Goal: Check status: Check status

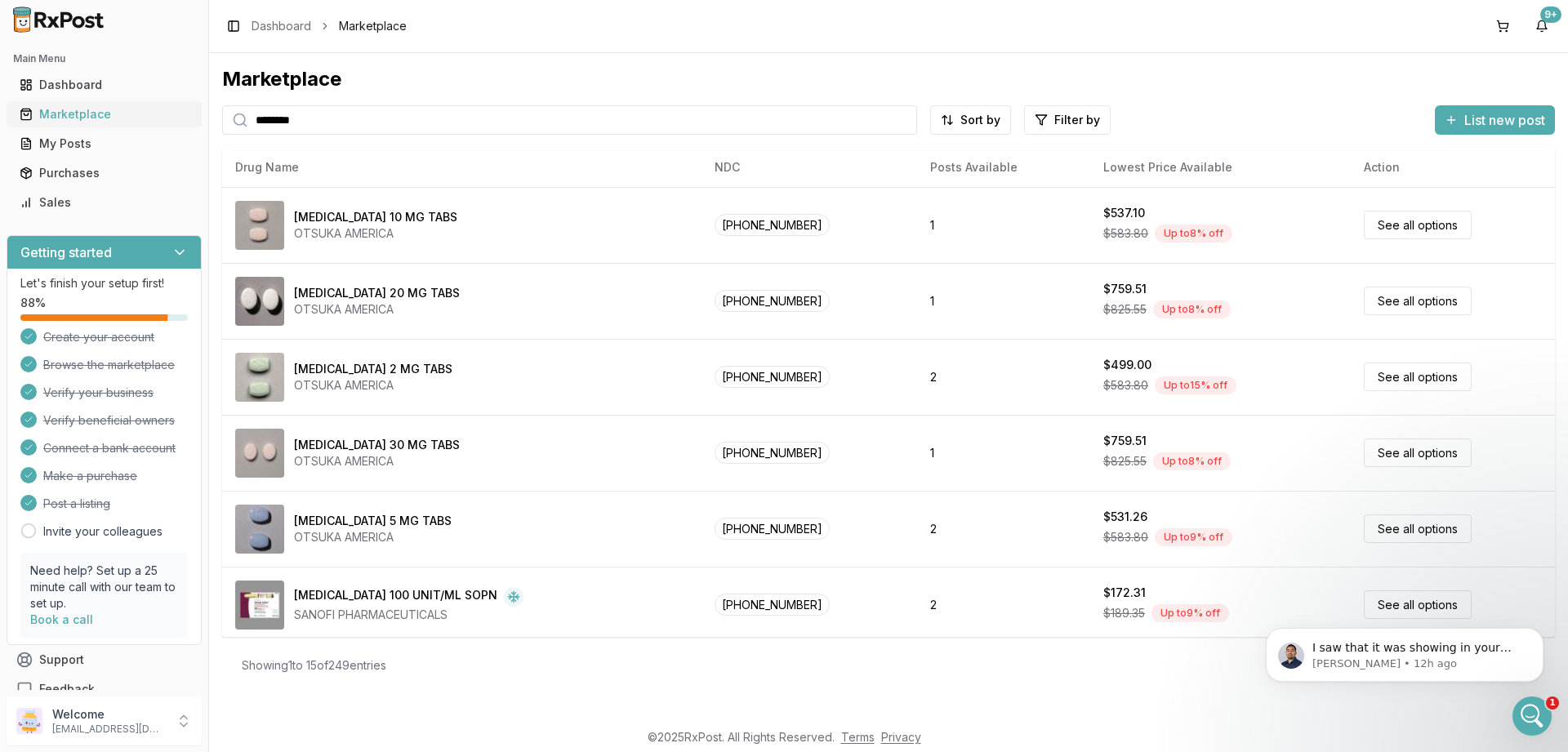
click at [67, 115] on div "Marketplace" at bounding box center [103, 114] width 169 height 17
click at [68, 122] on div "Marketplace" at bounding box center [103, 114] width 169 height 17
click at [65, 169] on div "Purchases" at bounding box center [103, 173] width 169 height 17
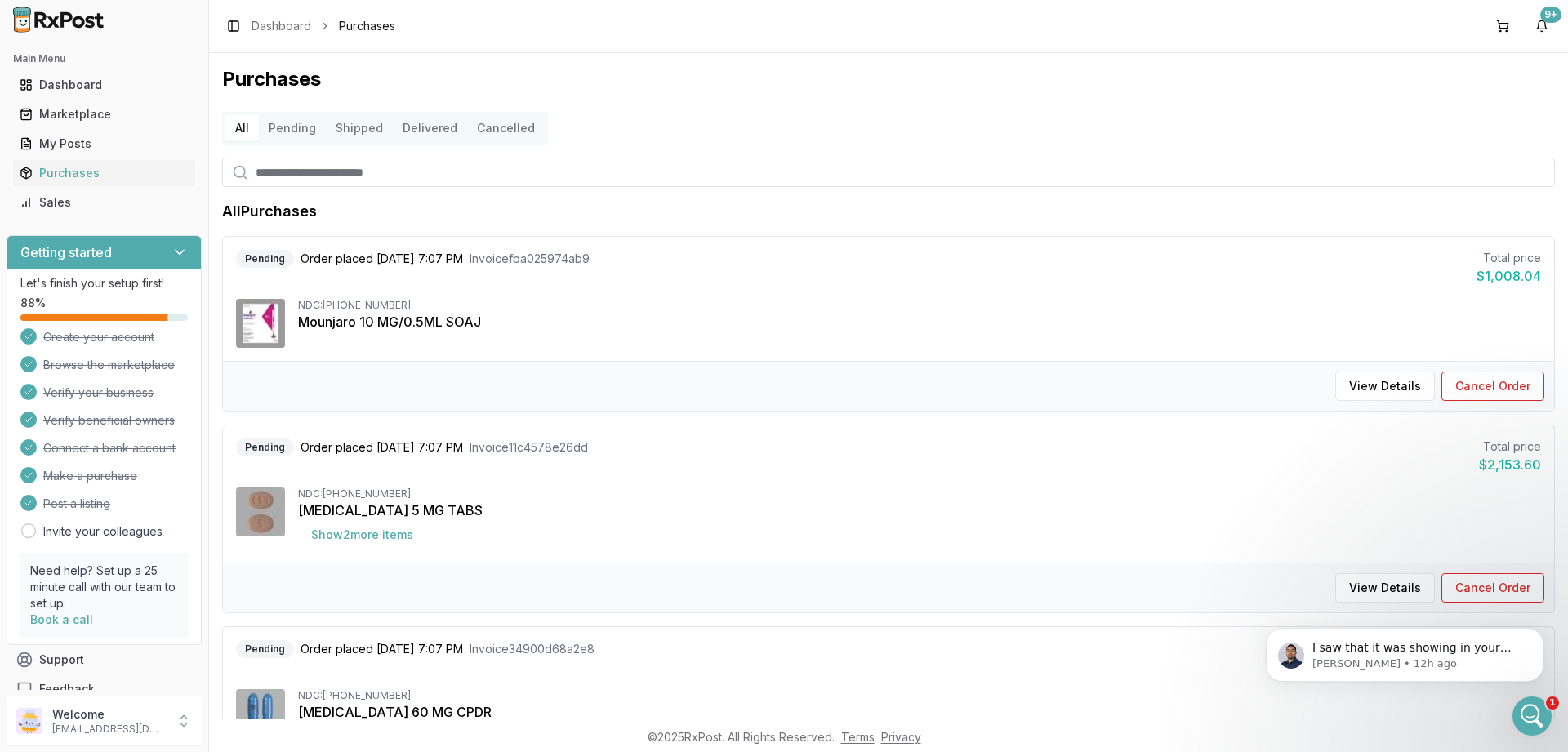
click at [297, 131] on button "Pending" at bounding box center [292, 128] width 67 height 26
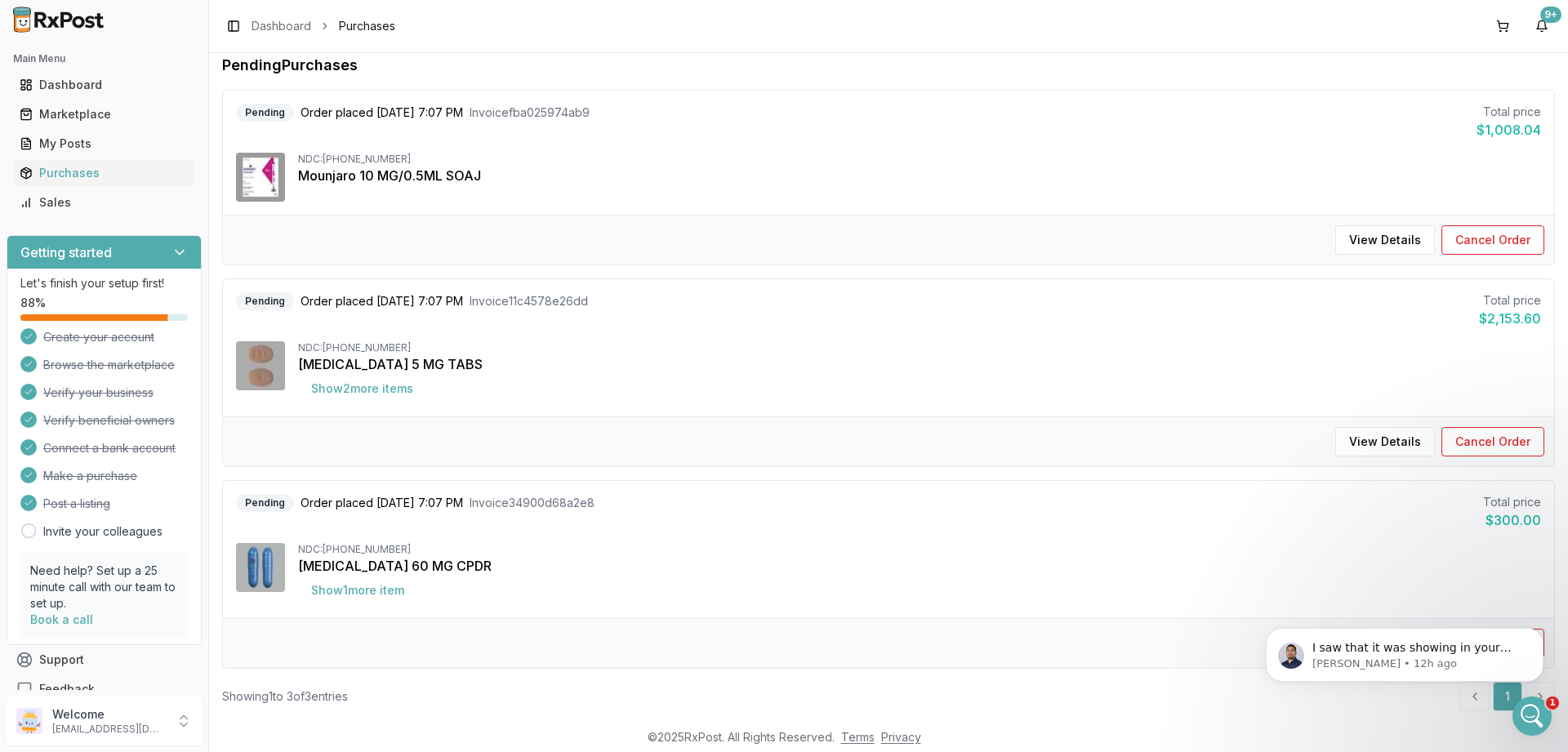
scroll to position [178, 0]
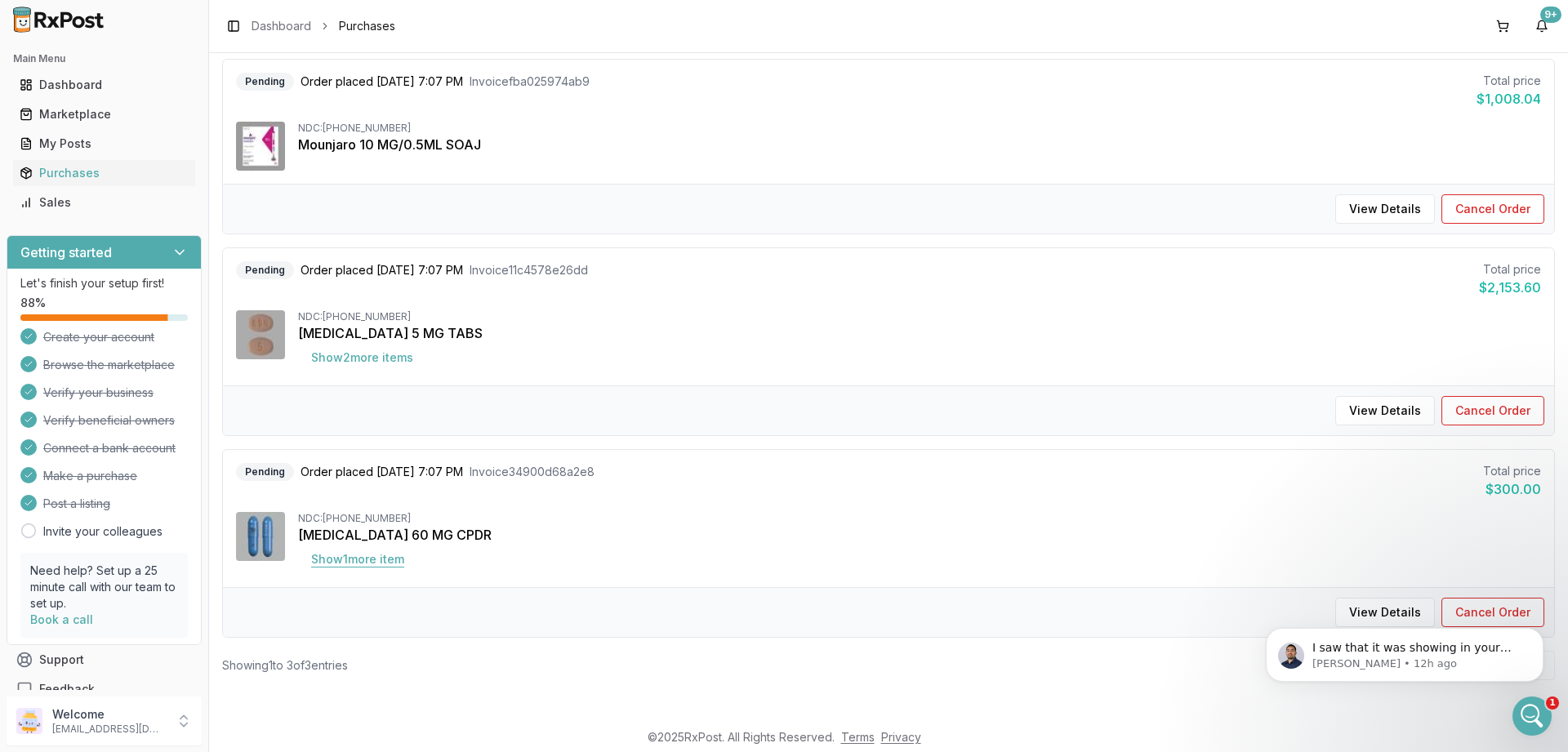
click at [367, 562] on button "Show 1 more item" at bounding box center [357, 560] width 119 height 29
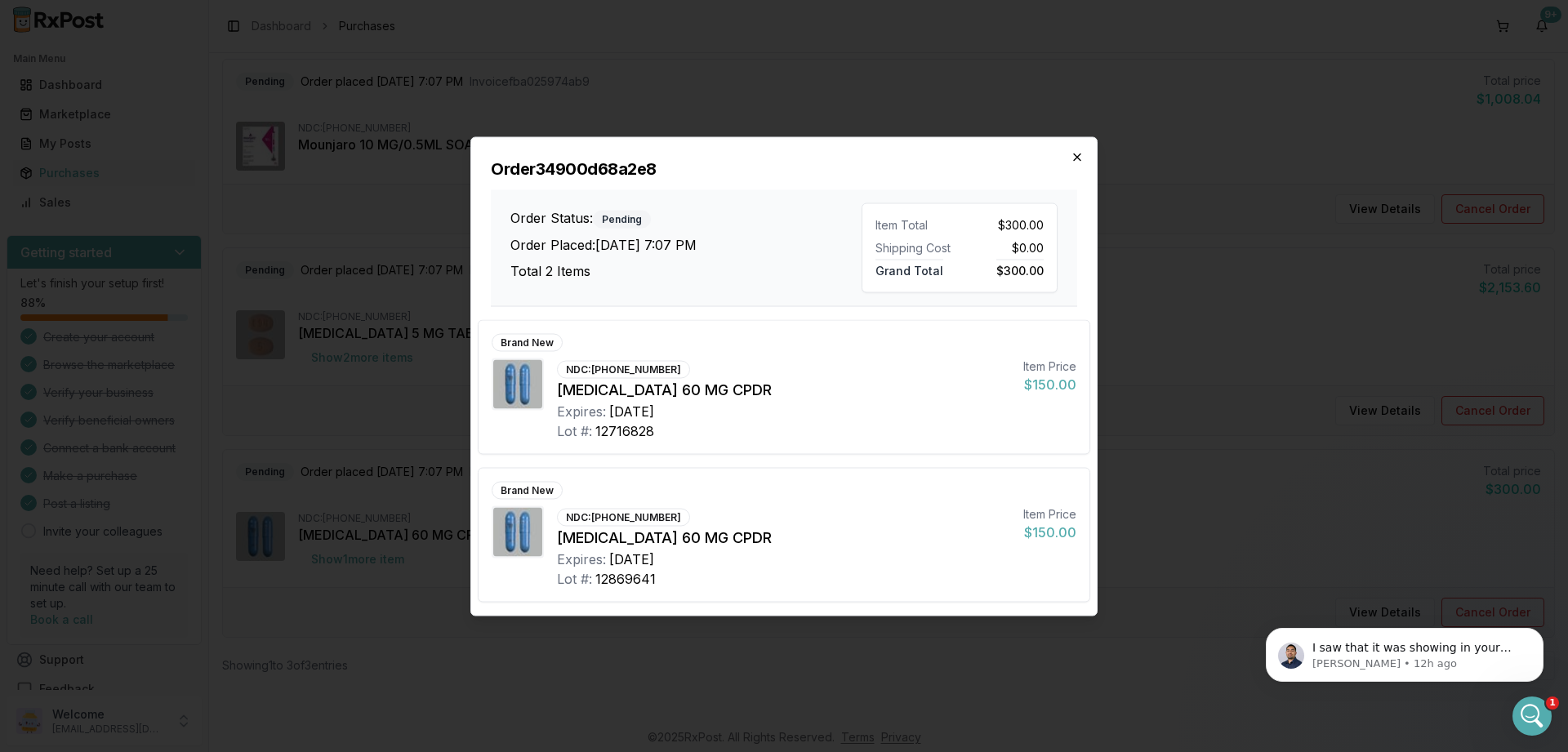
click at [1083, 156] on icon "button" at bounding box center [1077, 156] width 13 height 13
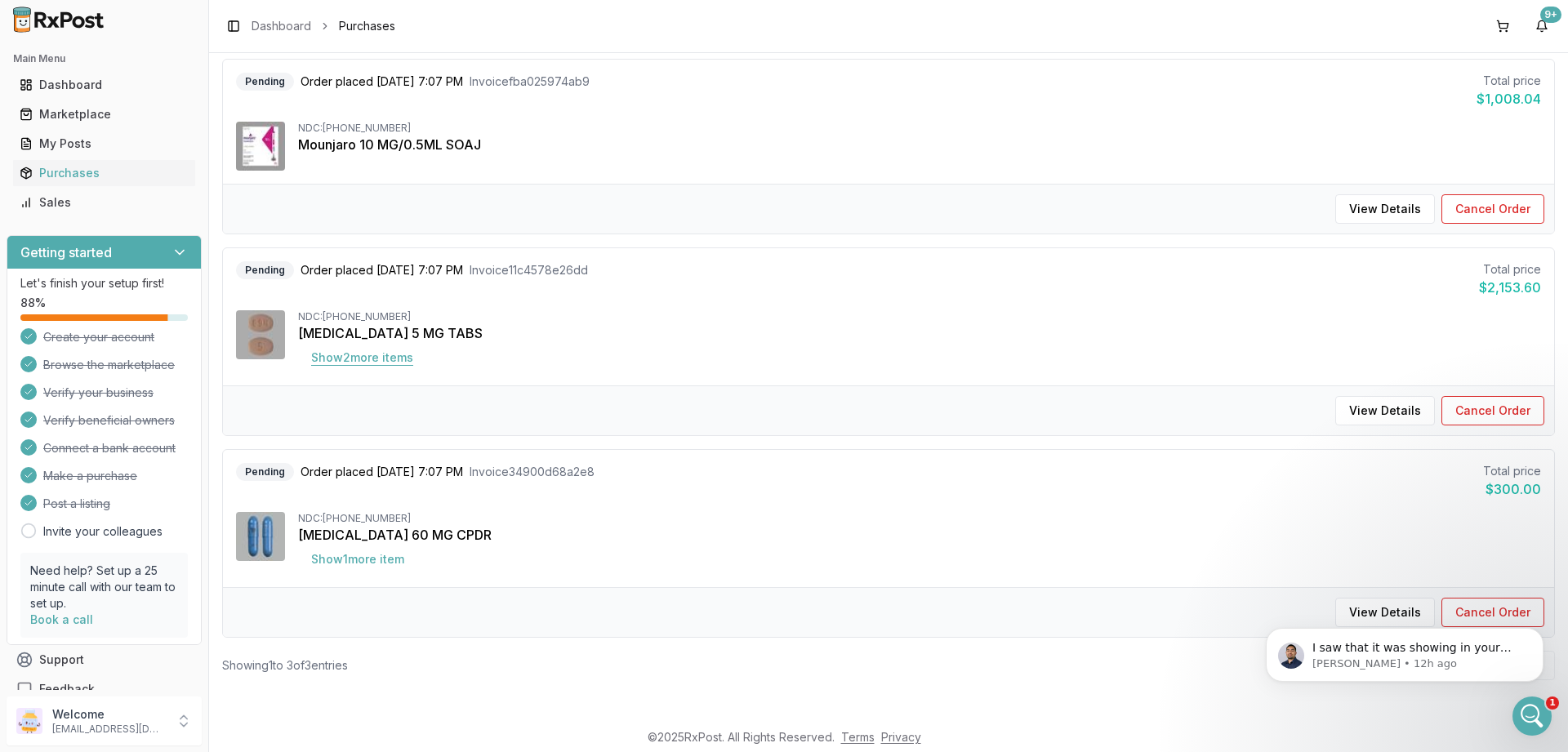
click at [368, 356] on button "Show 2 more item s" at bounding box center [361, 357] width 128 height 29
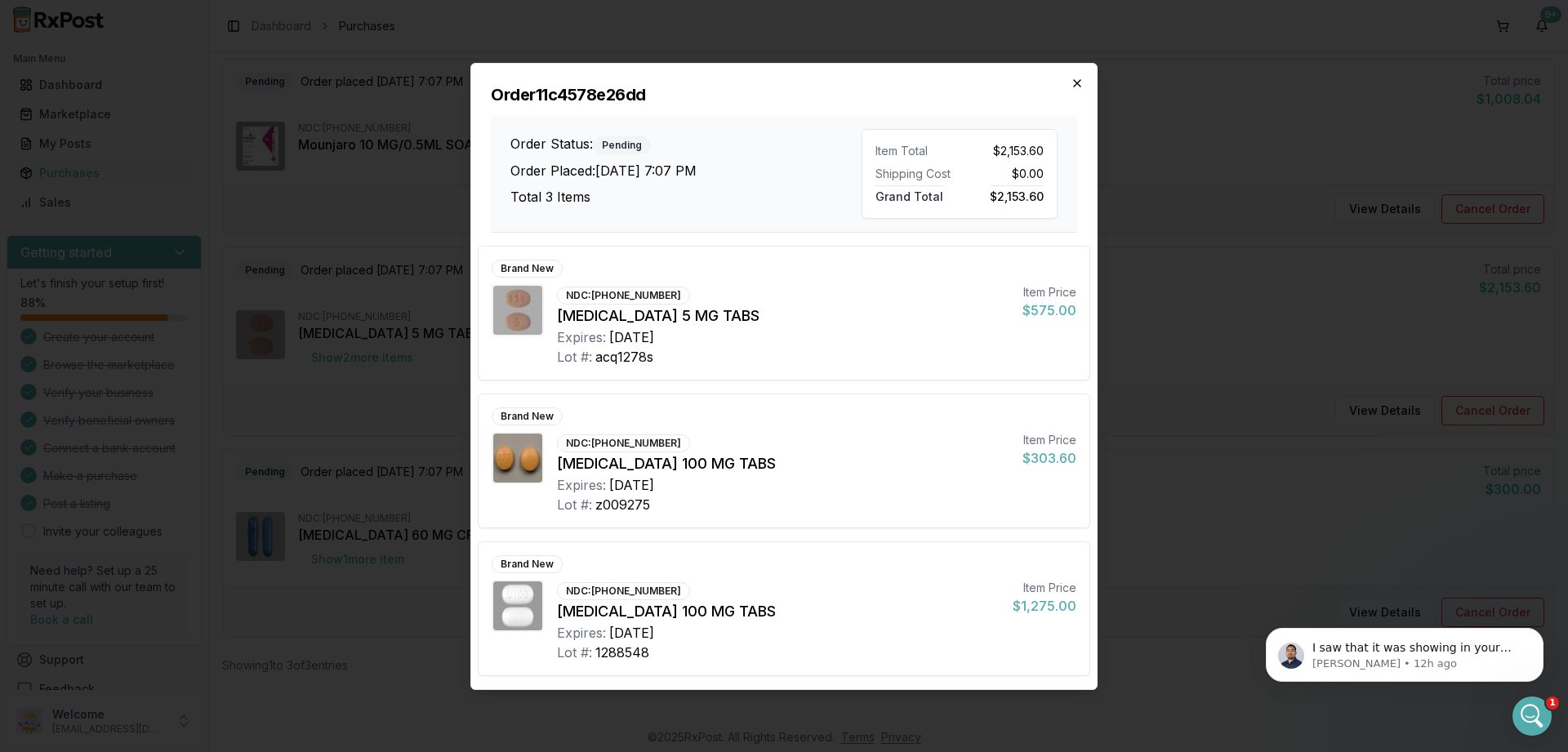
click at [1076, 84] on icon "button" at bounding box center [1077, 83] width 7 height 7
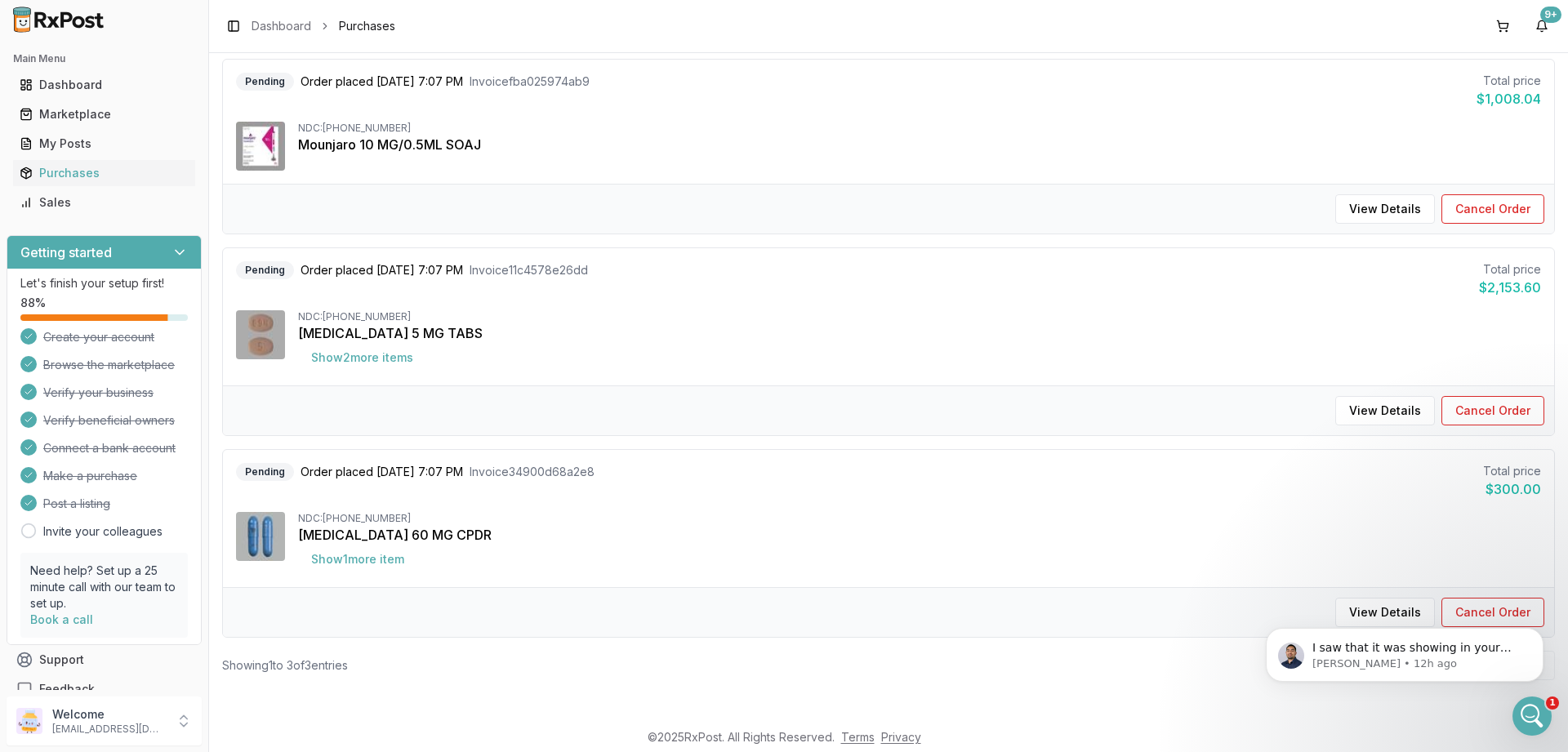
scroll to position [0, 0]
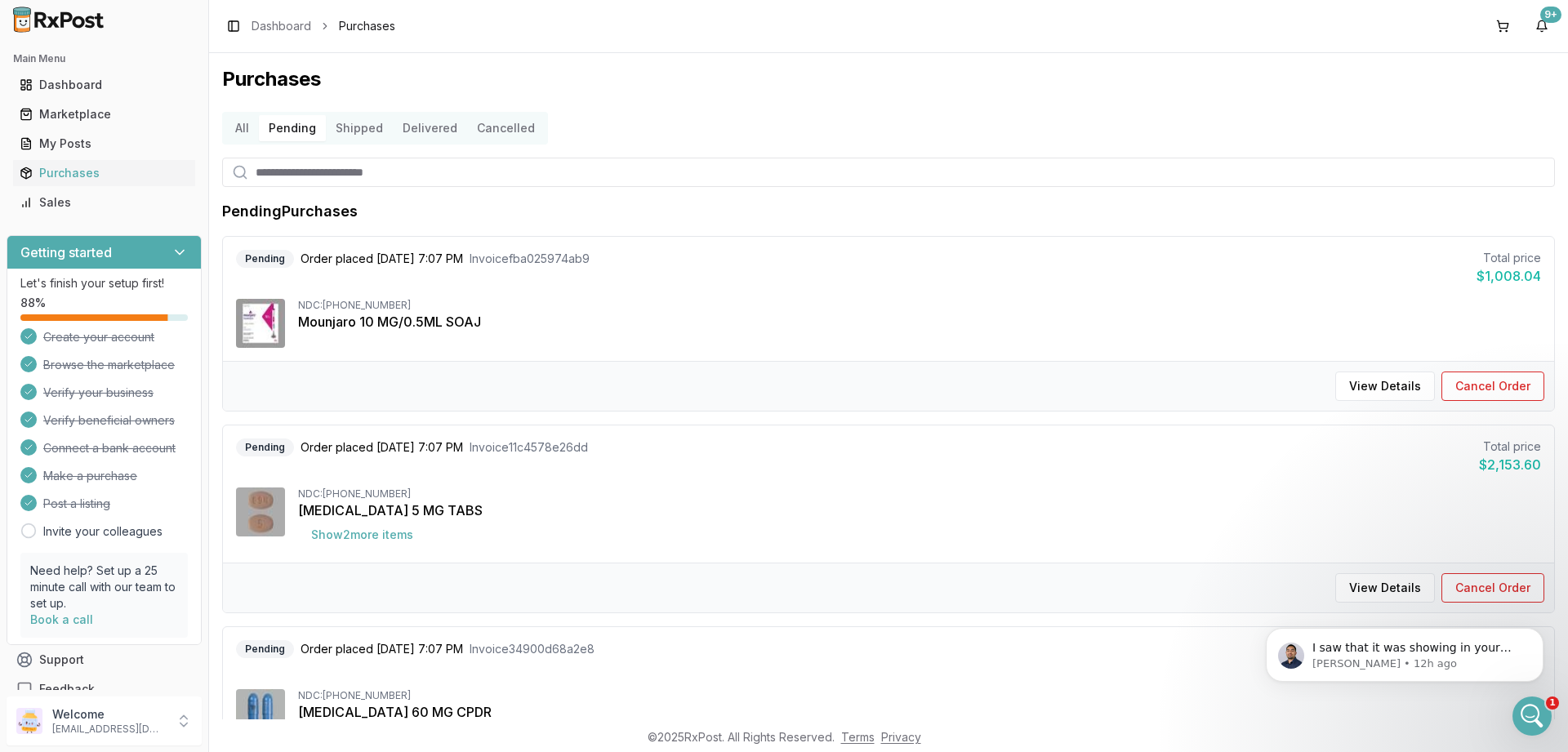
click at [358, 130] on button "Shipped" at bounding box center [359, 128] width 67 height 26
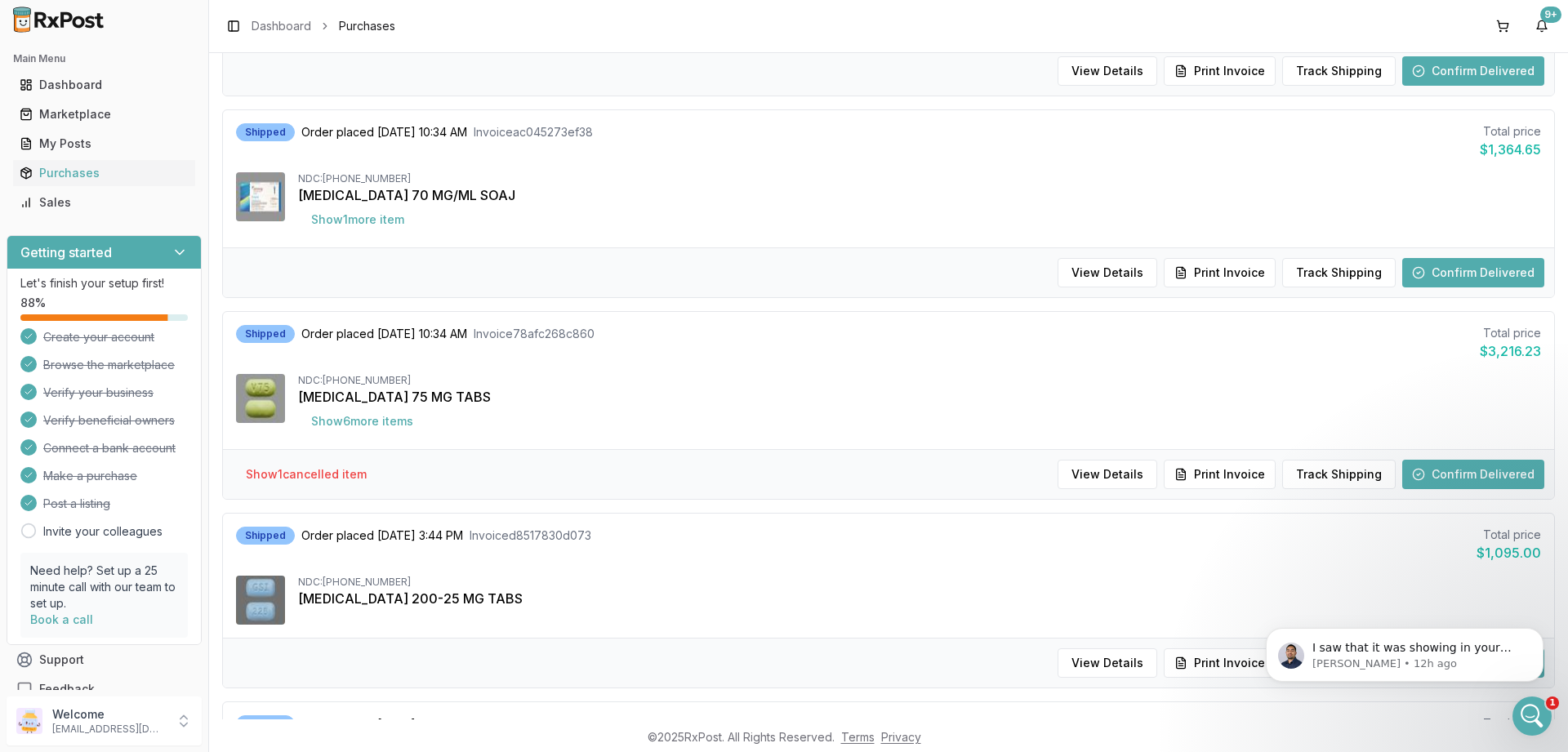
scroll to position [1274, 0]
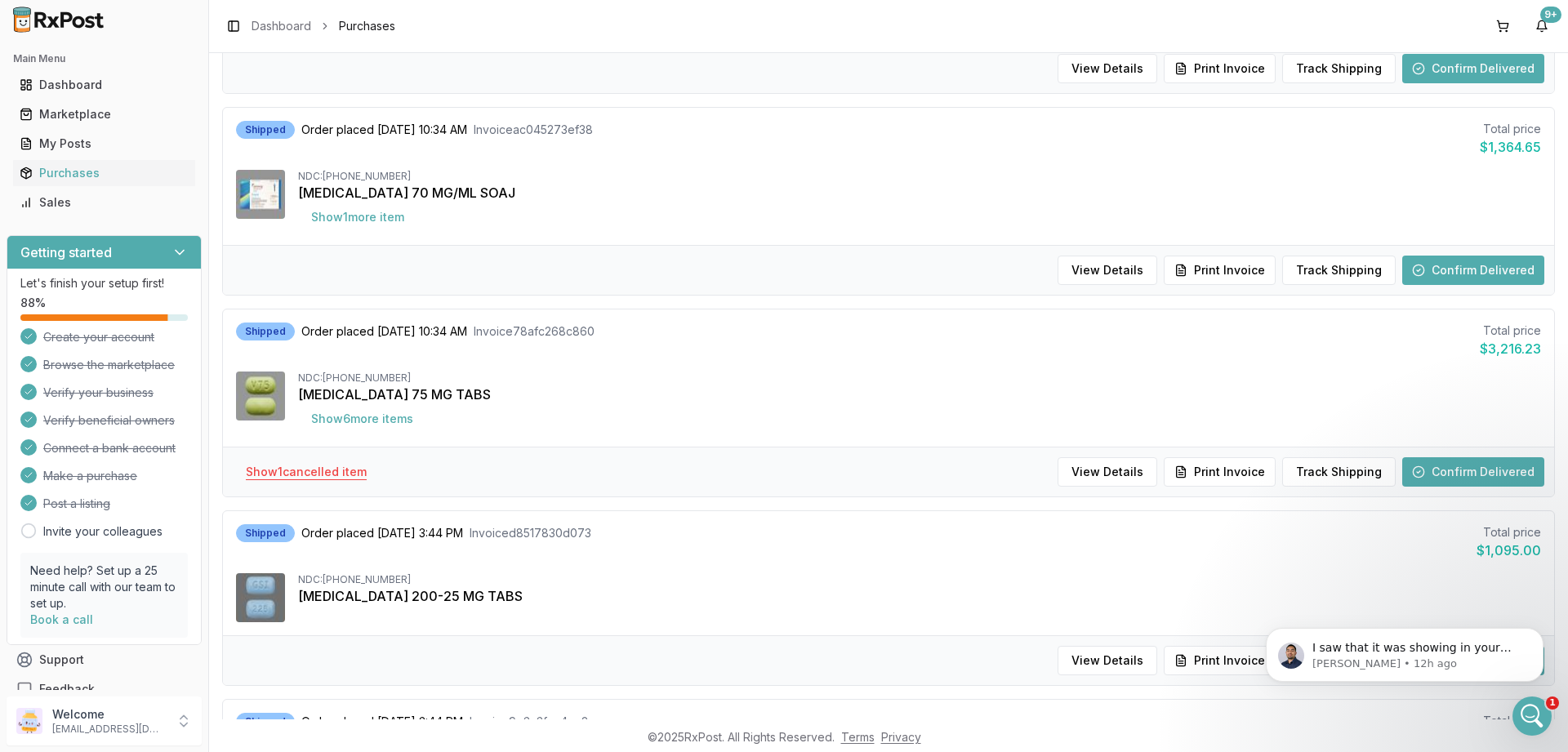
click at [312, 477] on button "Show 1 cancelled item" at bounding box center [306, 472] width 147 height 29
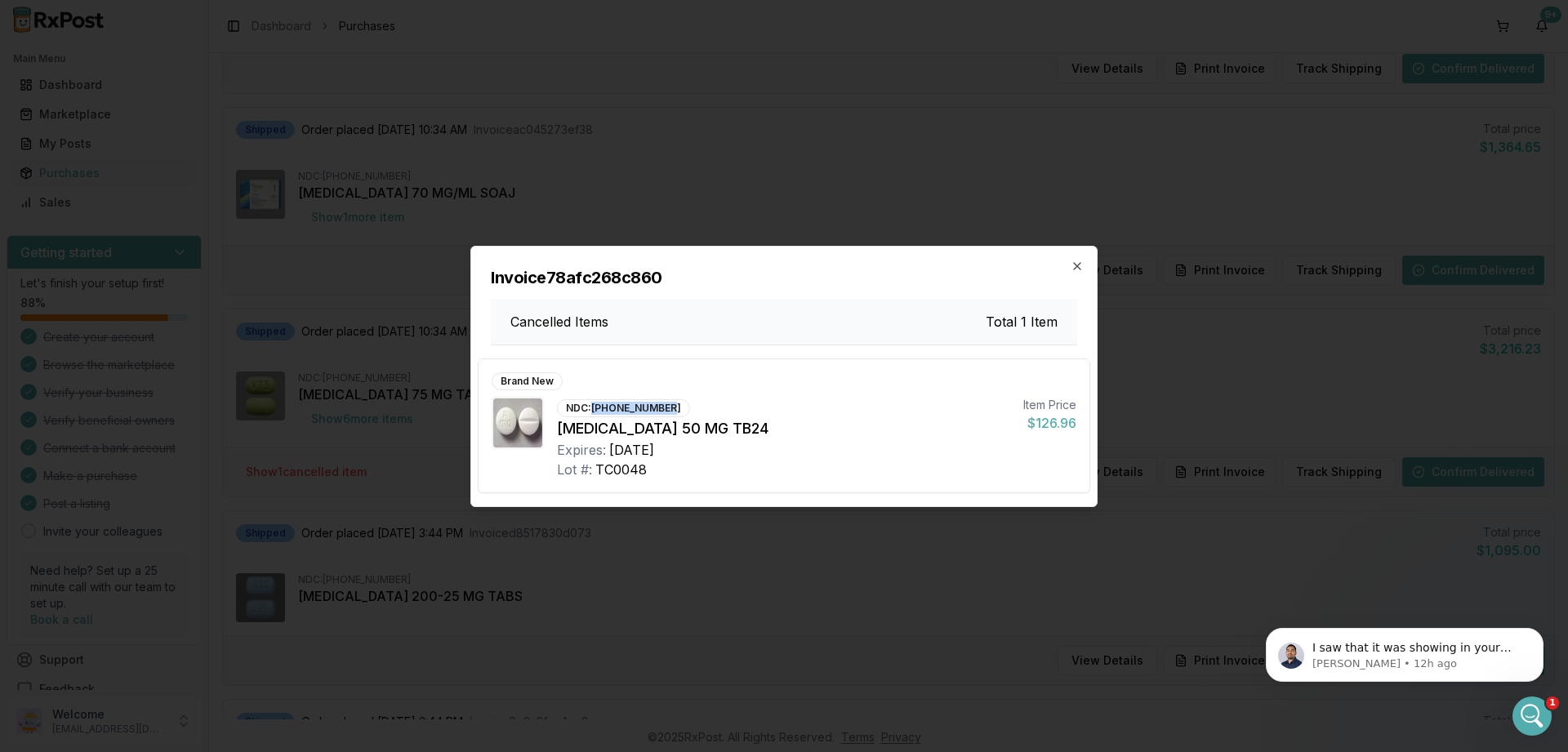
drag, startPoint x: 592, startPoint y: 407, endPoint x: 663, endPoint y: 407, distance: 71.0
click at [663, 407] on div "NDC: [PHONE_NUMBER]" at bounding box center [623, 408] width 133 height 18
copy div "[PHONE_NUMBER]"
click at [1076, 264] on icon "button" at bounding box center [1077, 266] width 13 height 13
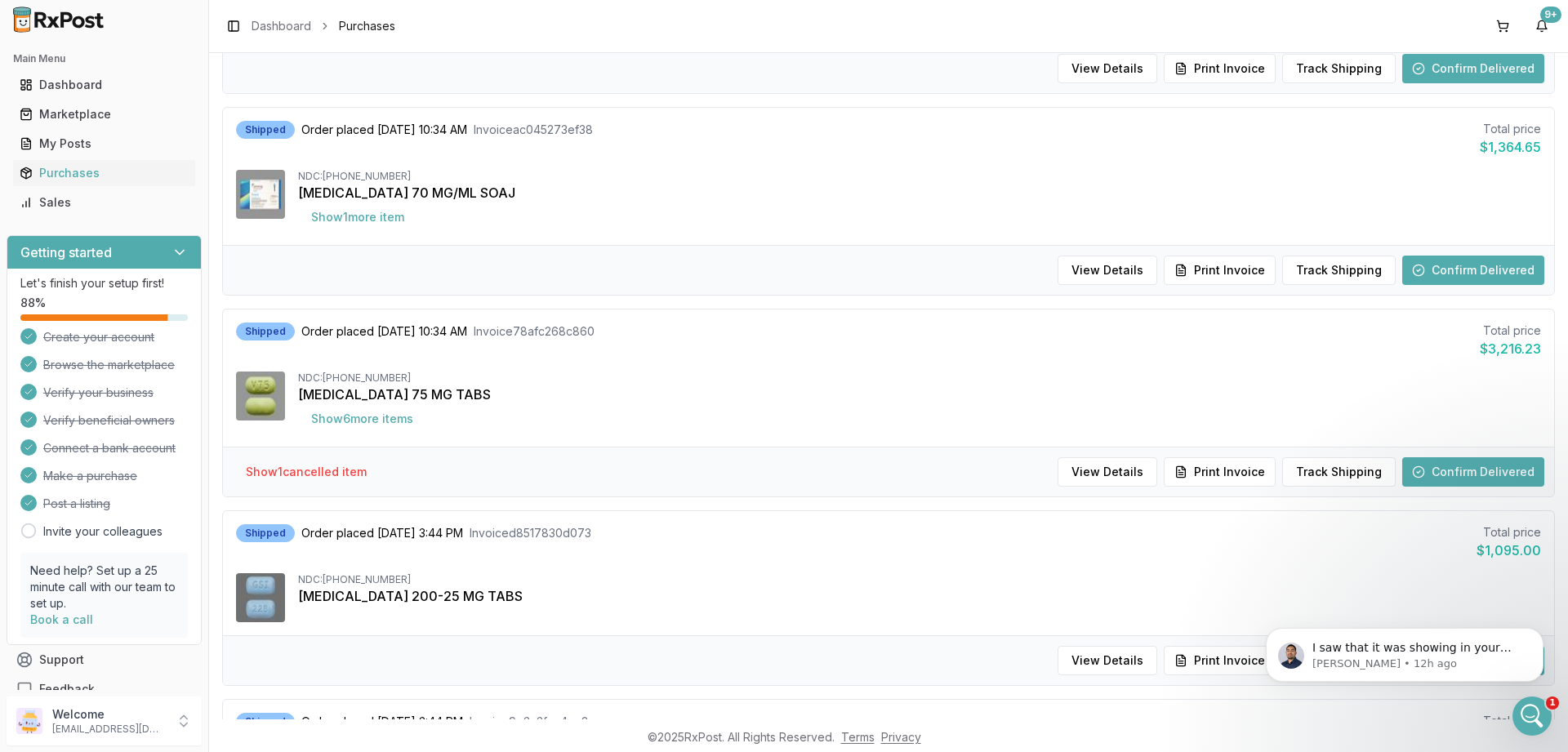
scroll to position [1372, 0]
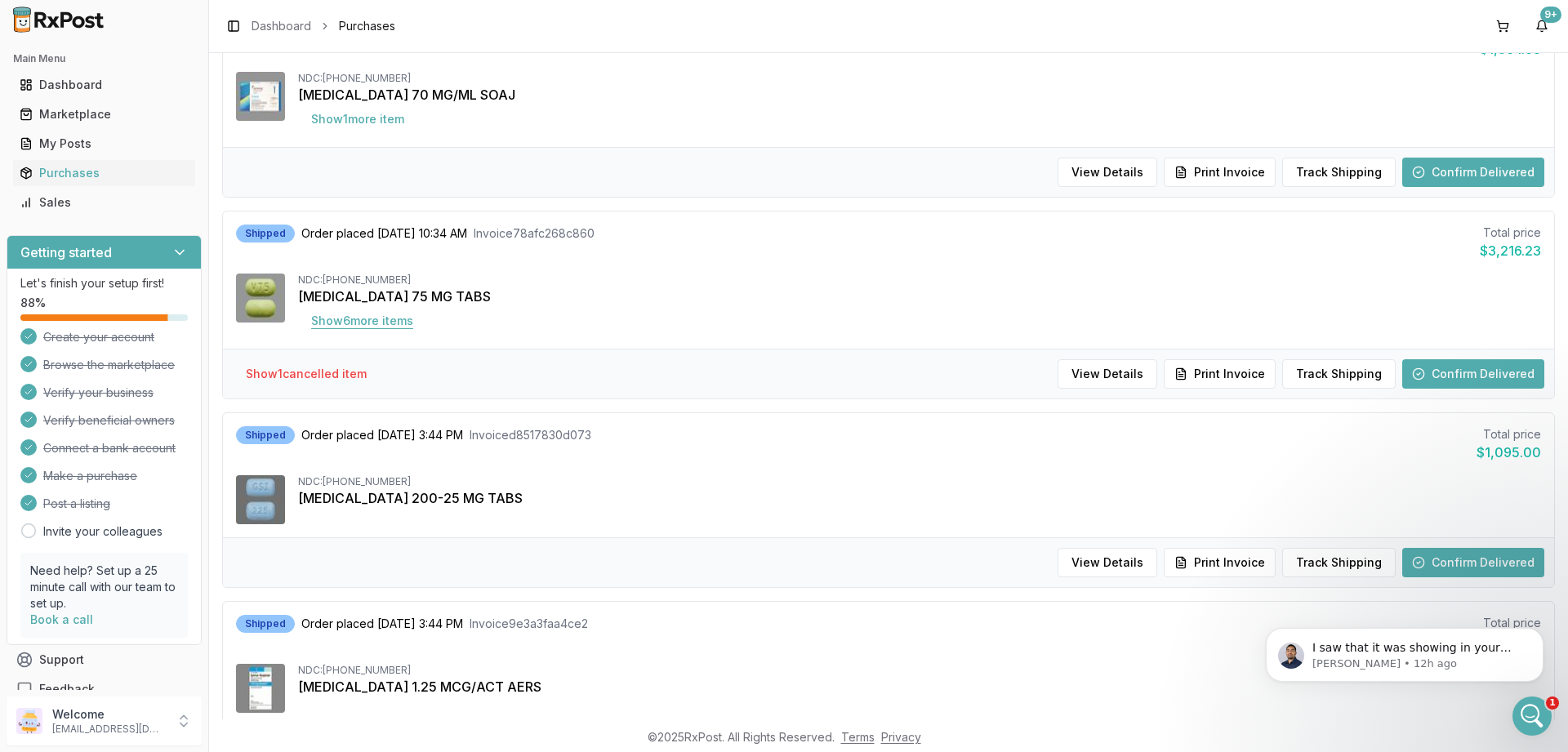
click at [383, 329] on button "Show 6 more item s" at bounding box center [361, 321] width 128 height 29
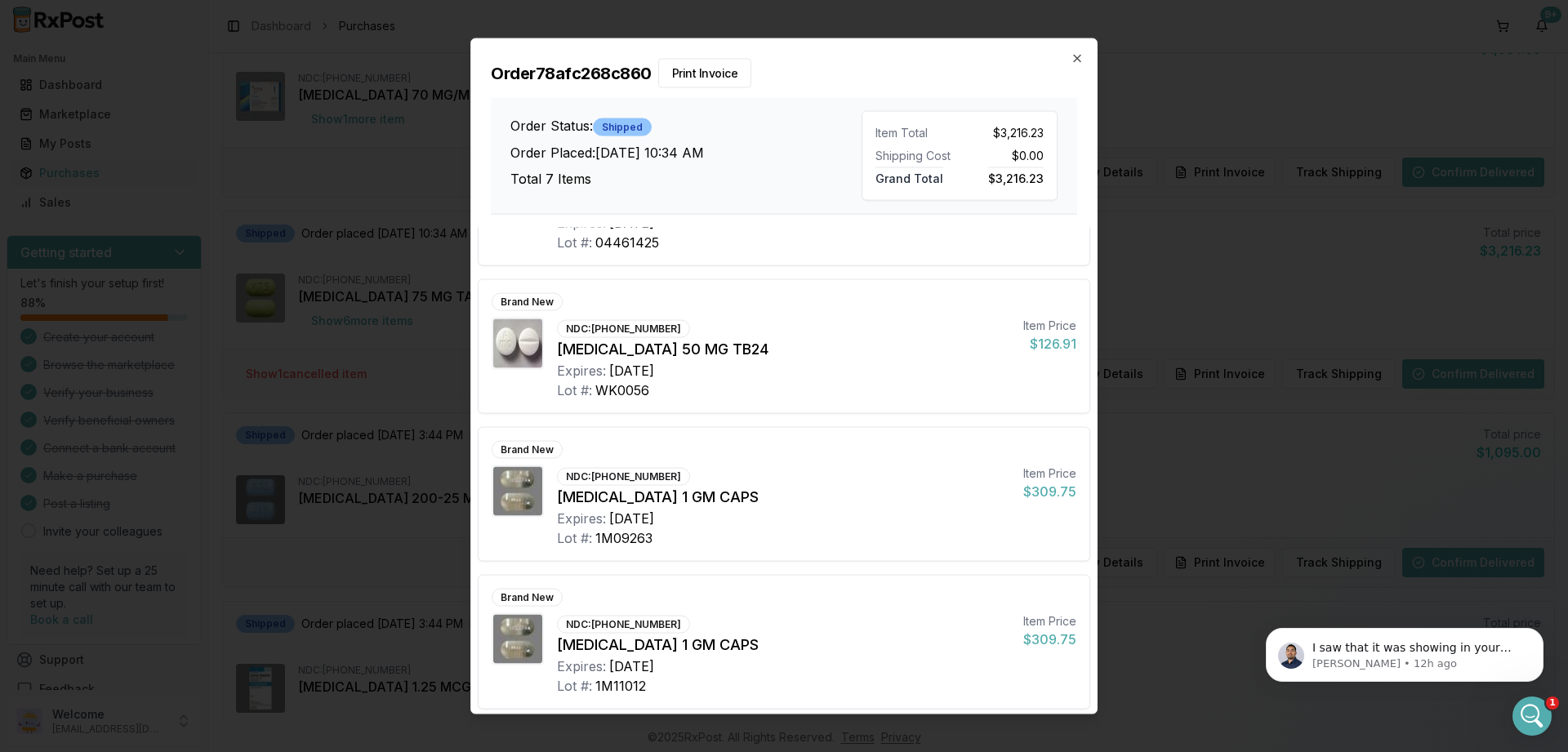
scroll to position [546, 0]
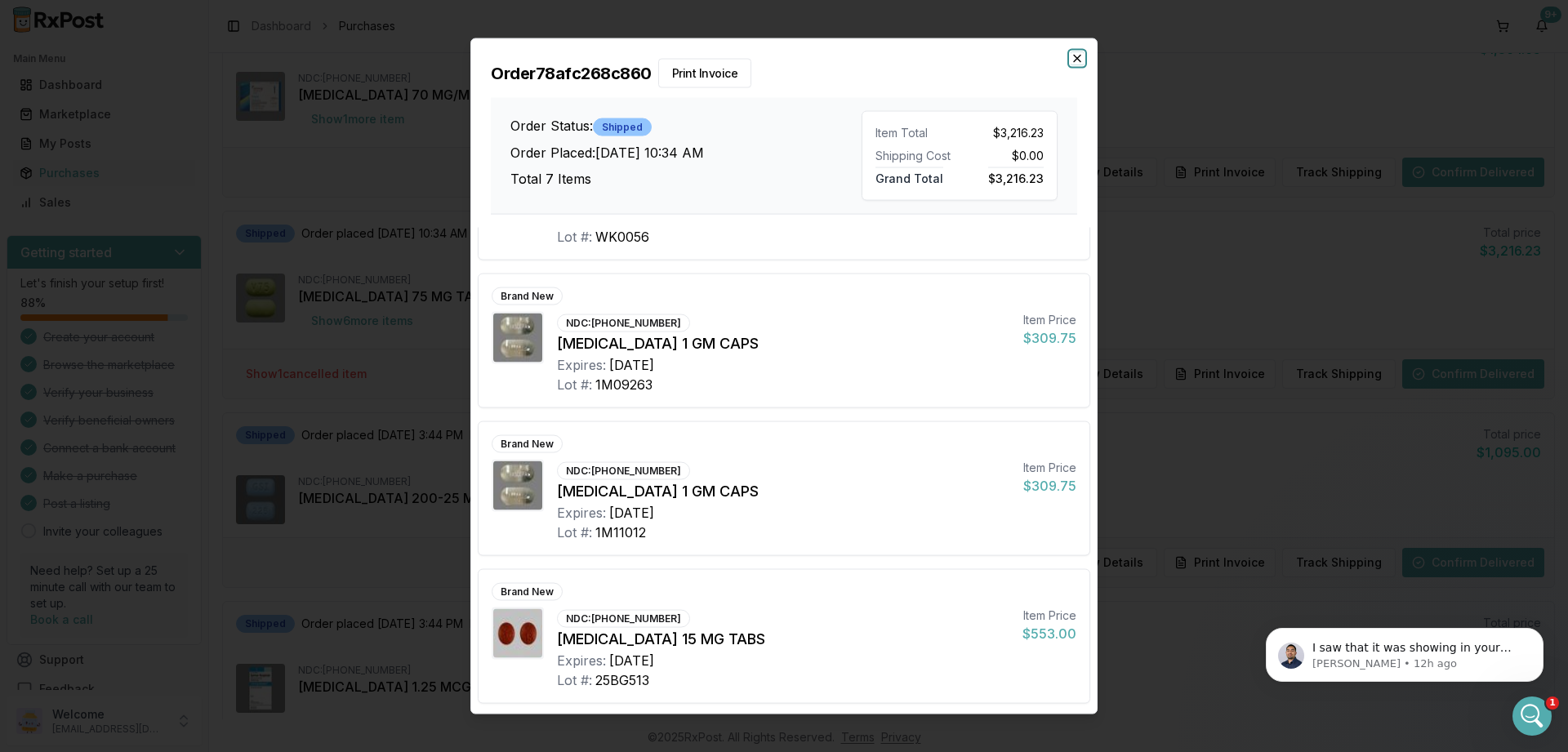
click at [1075, 54] on icon "button" at bounding box center [1077, 58] width 13 height 13
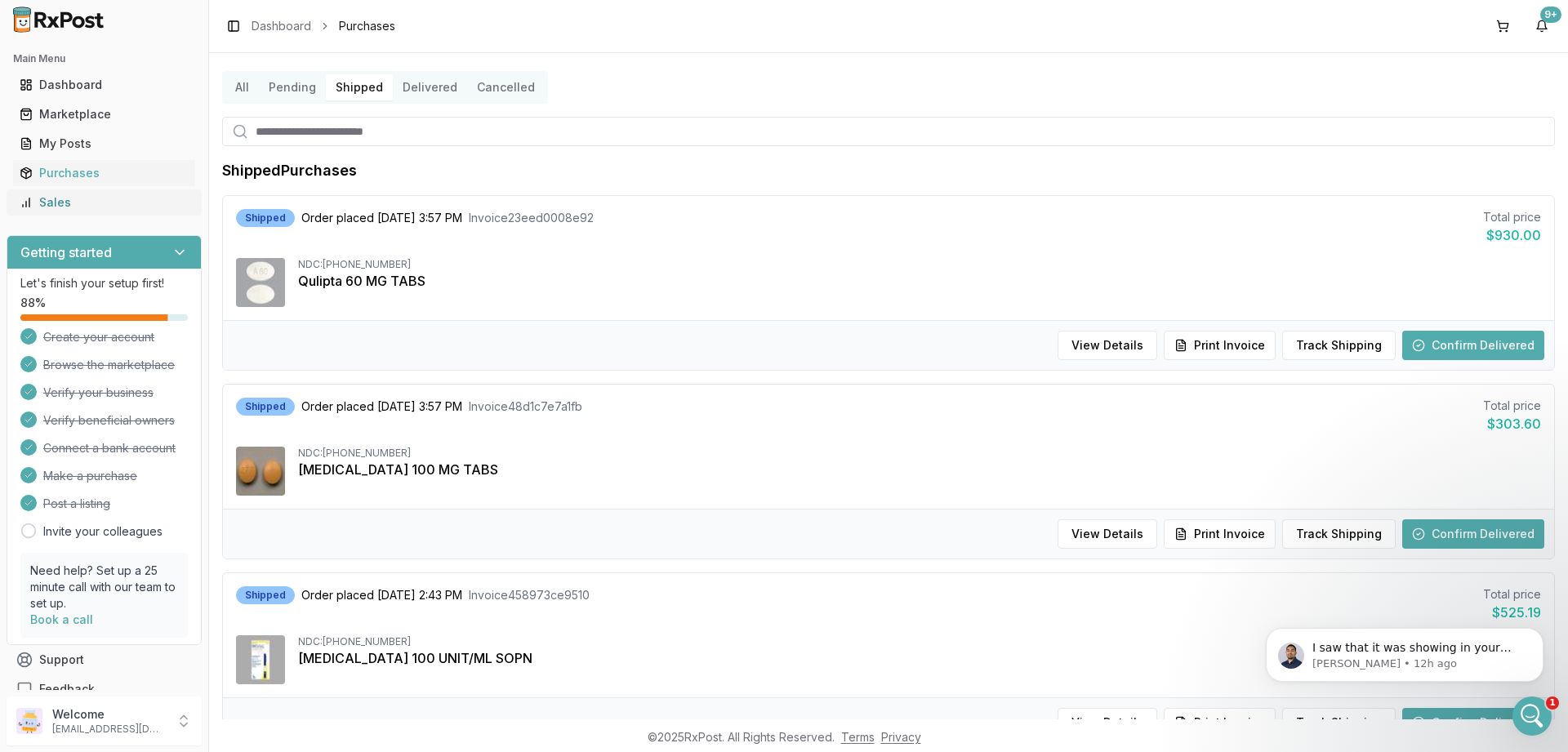
scroll to position [0, 0]
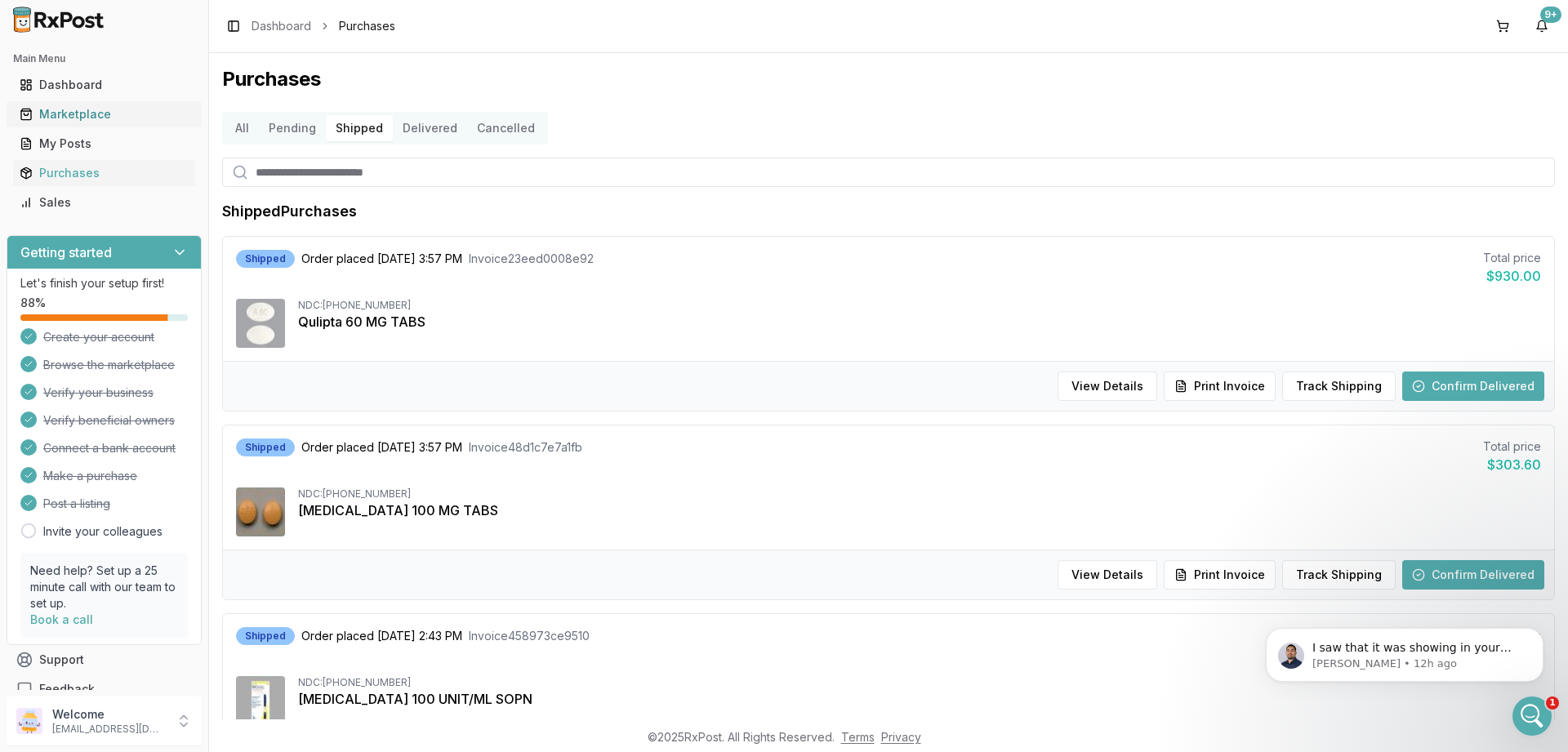
click at [75, 114] on div "Marketplace" at bounding box center [103, 114] width 169 height 17
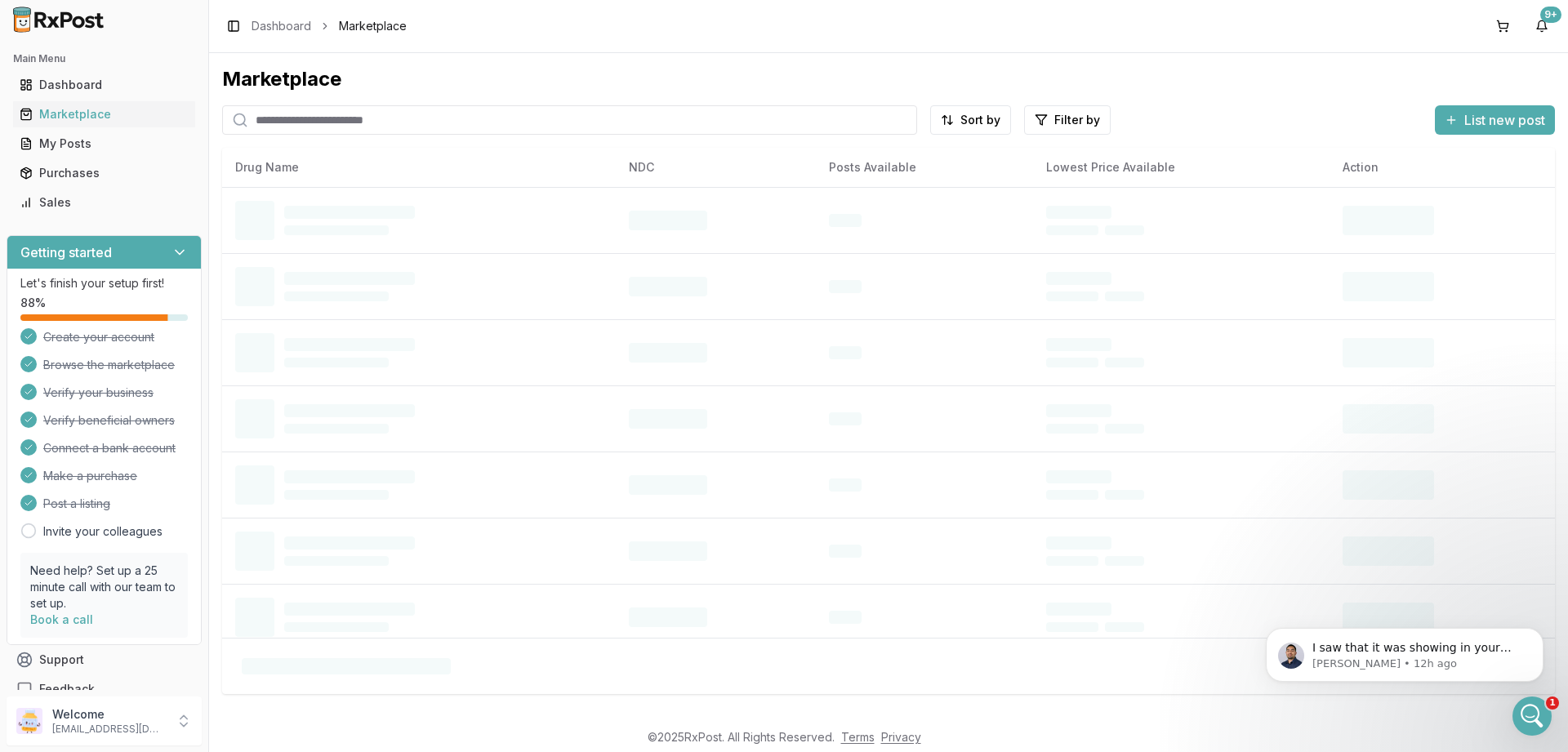
click at [386, 124] on input "search" at bounding box center [570, 120] width 695 height 29
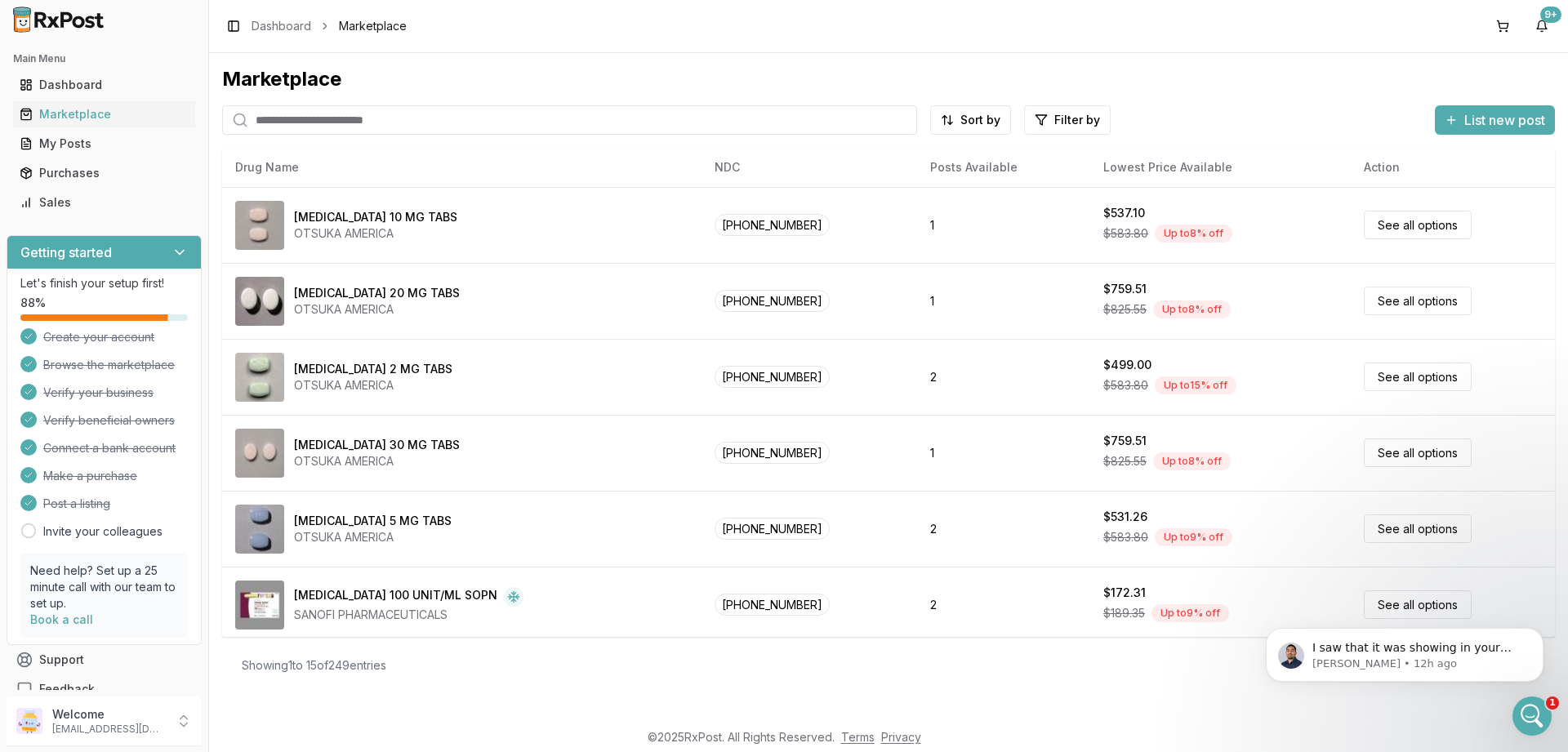
paste input "**********"
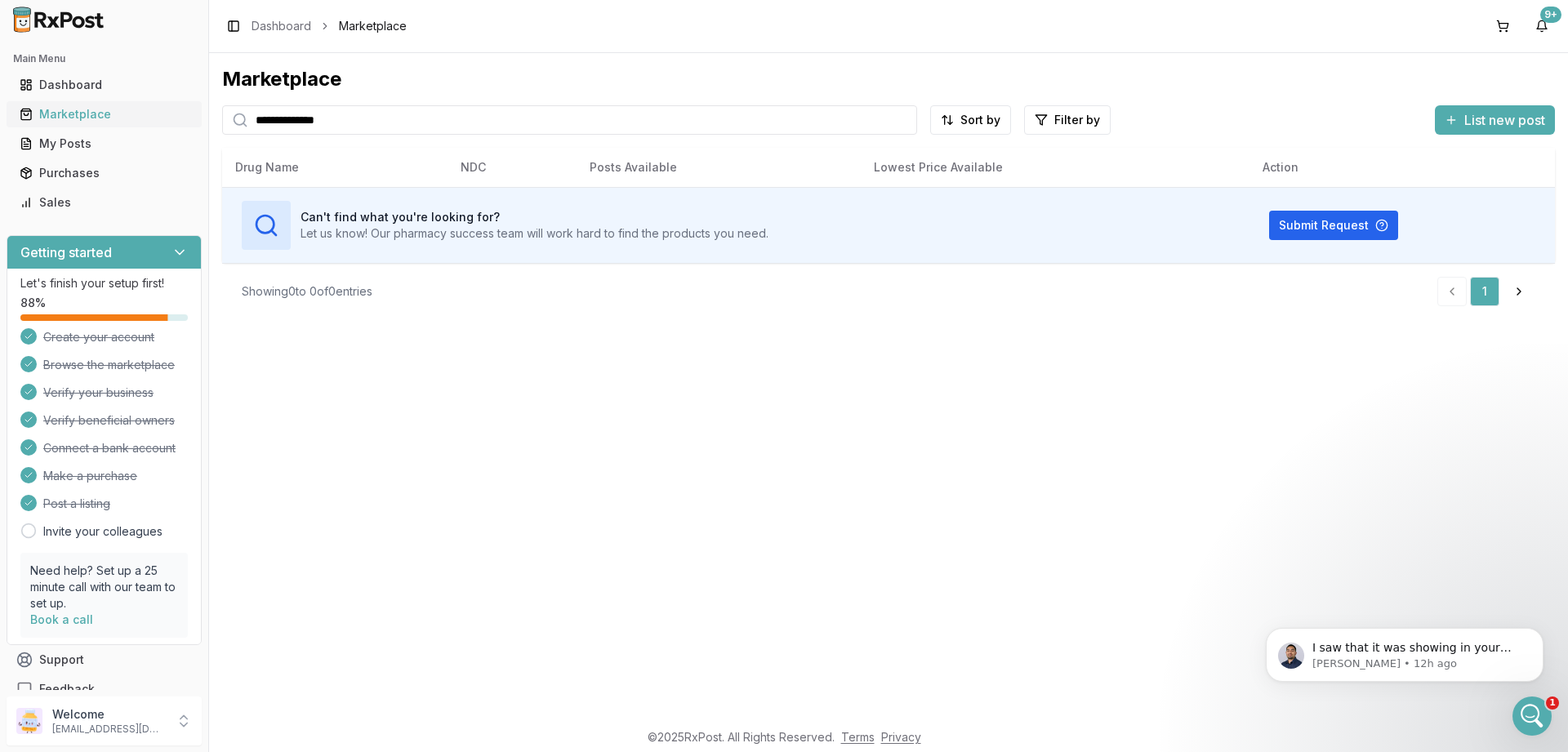
type input "**********"
click at [69, 117] on div "Marketplace" at bounding box center [103, 114] width 169 height 17
click at [977, 119] on html "**********" at bounding box center [784, 376] width 1568 height 752
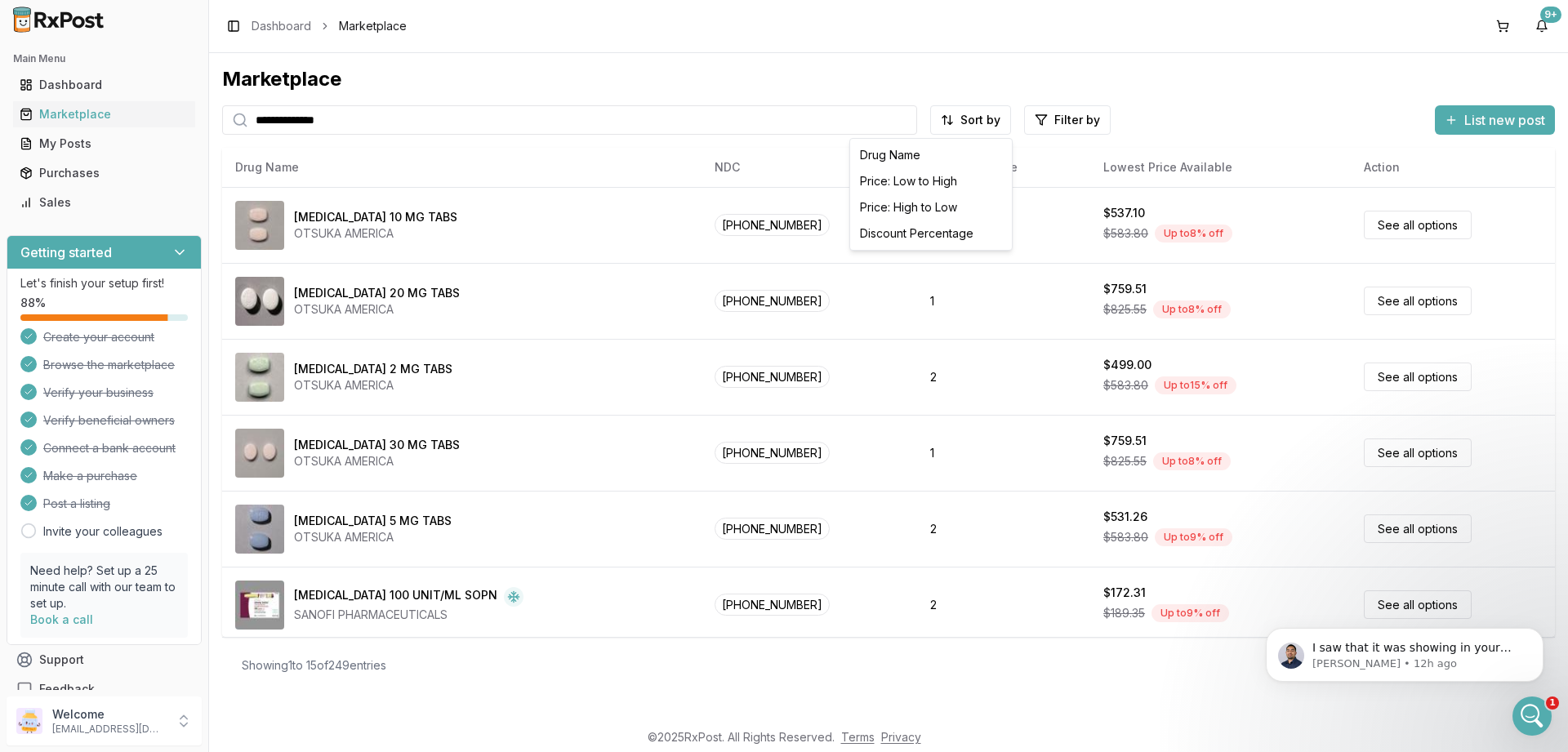
click at [1046, 118] on html "**********" at bounding box center [784, 376] width 1568 height 752
click at [882, 153] on button "button" at bounding box center [882, 154] width 13 height 13
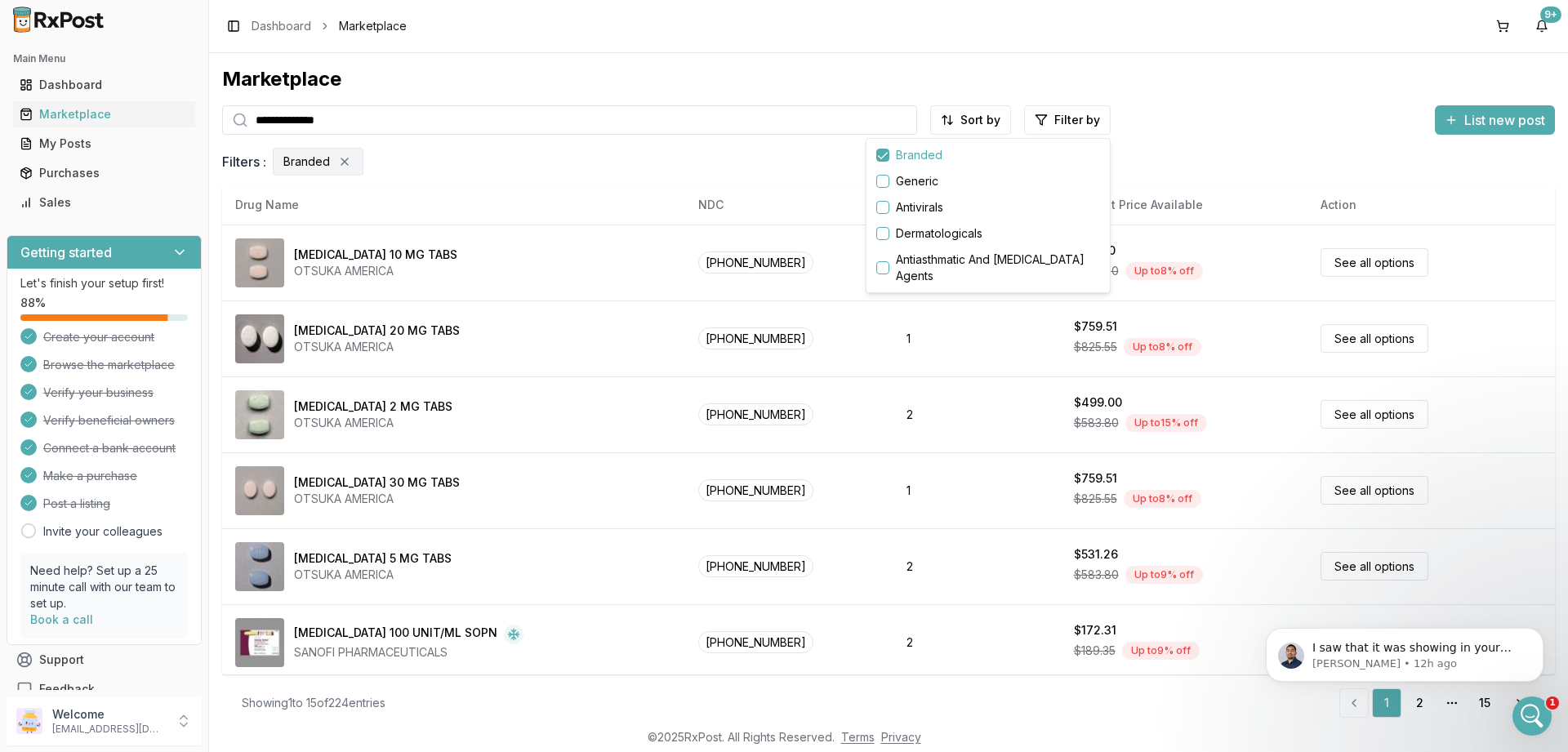
click at [617, 411] on html "**********" at bounding box center [784, 376] width 1568 height 752
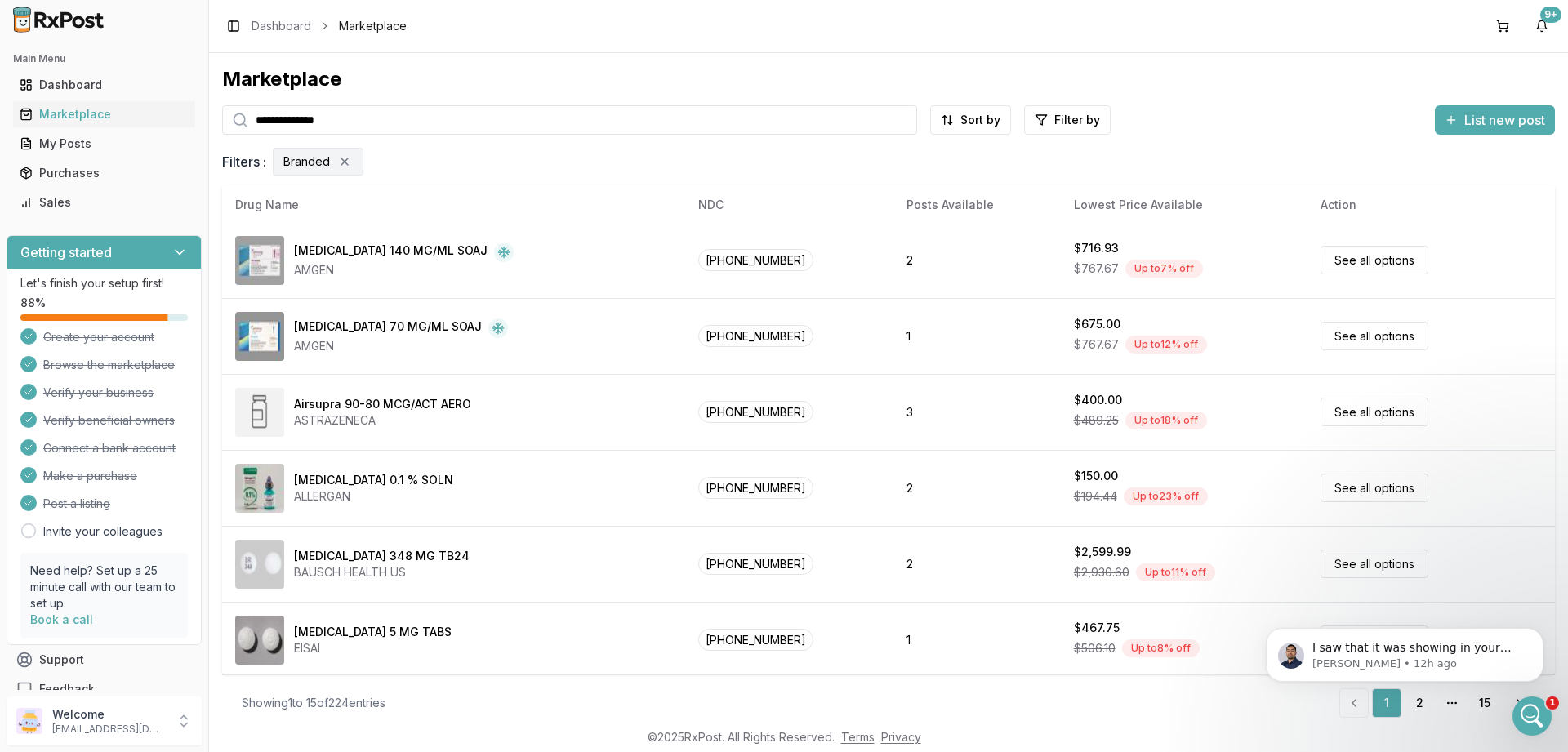
scroll to position [766, 0]
